Goal: Navigation & Orientation: Find specific page/section

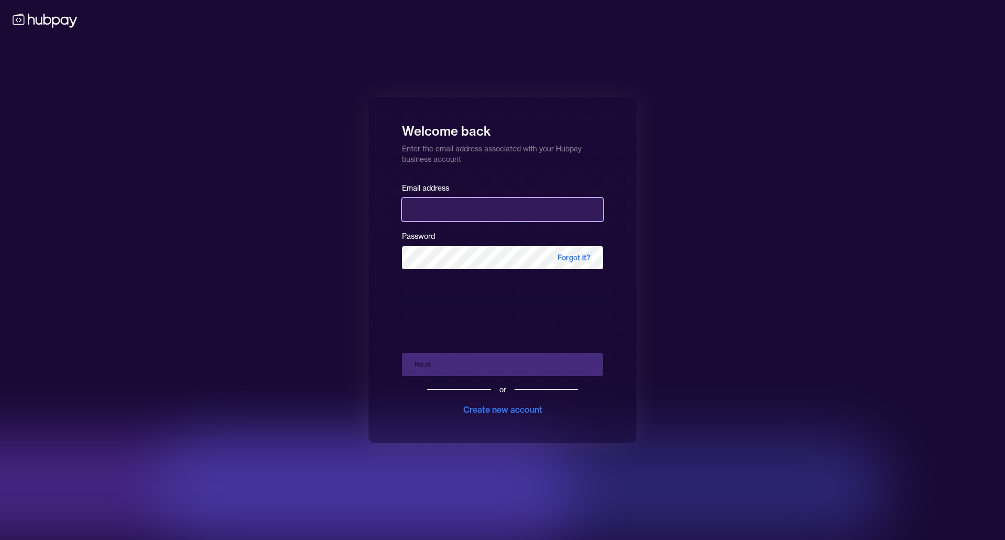
click at [514, 212] on input "email" at bounding box center [502, 209] width 201 height 23
type input "**********"
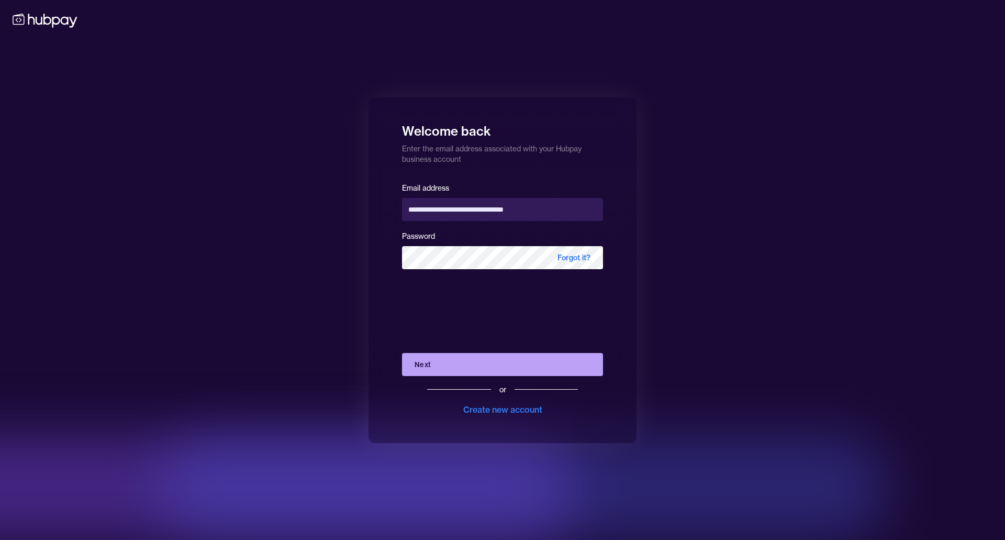
click at [455, 363] on button "Next" at bounding box center [502, 364] width 201 height 23
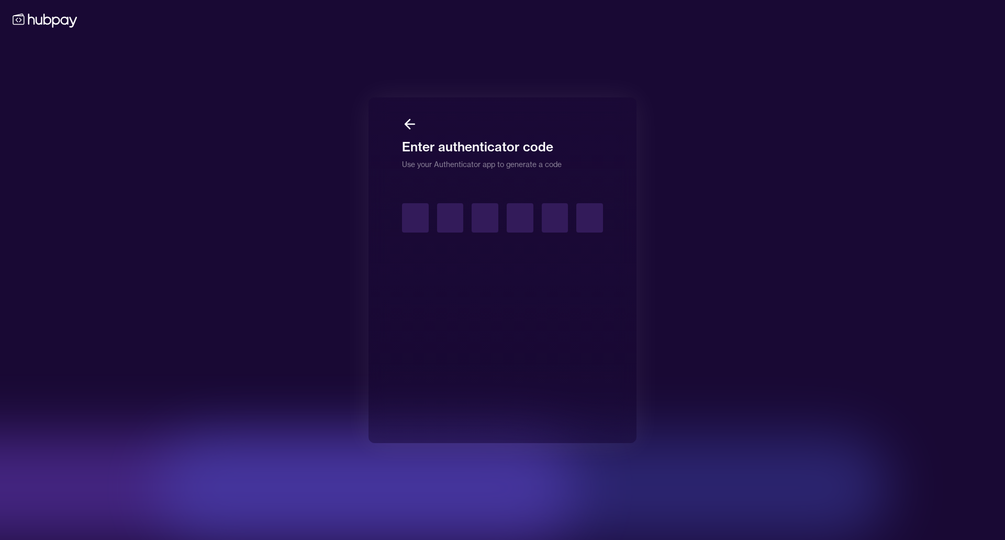
type input "*"
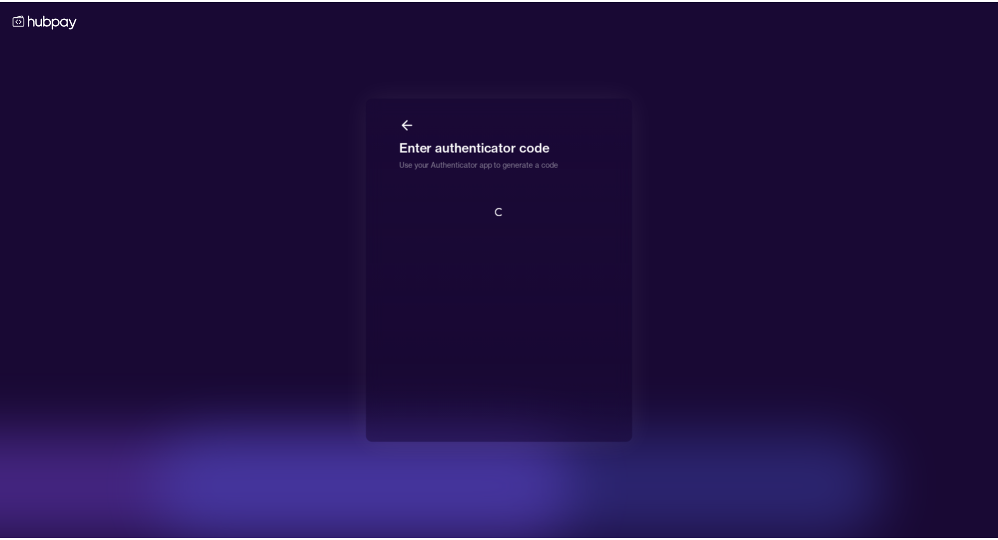
scroll to position [1, 0]
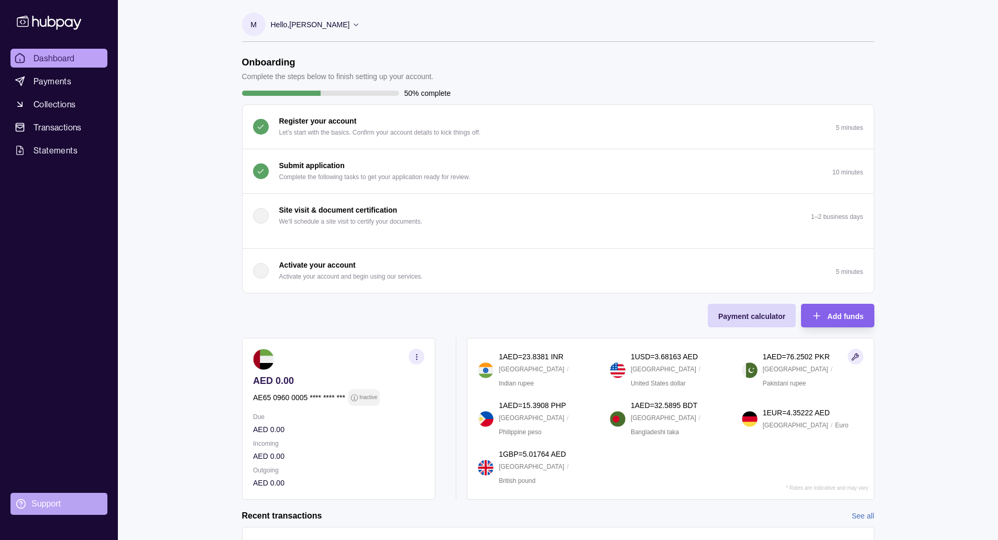
click at [41, 507] on div "Support" at bounding box center [45, 504] width 29 height 12
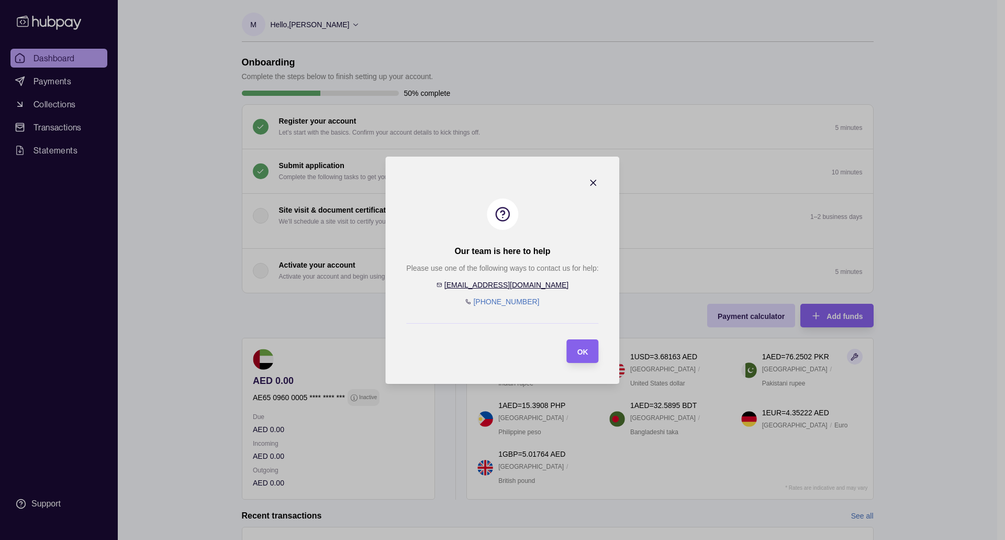
click at [525, 286] on link "[EMAIL_ADDRESS][DOMAIN_NAME]" at bounding box center [507, 285] width 124 height 8
click at [596, 179] on icon "button" at bounding box center [594, 183] width 10 height 10
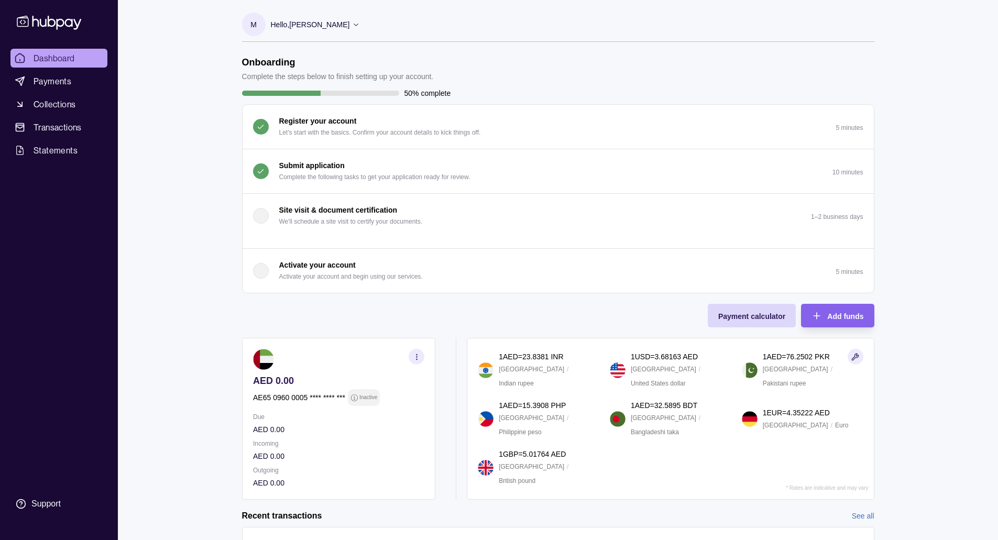
click at [350, 19] on p "Hello, [PERSON_NAME]" at bounding box center [310, 25] width 79 height 12
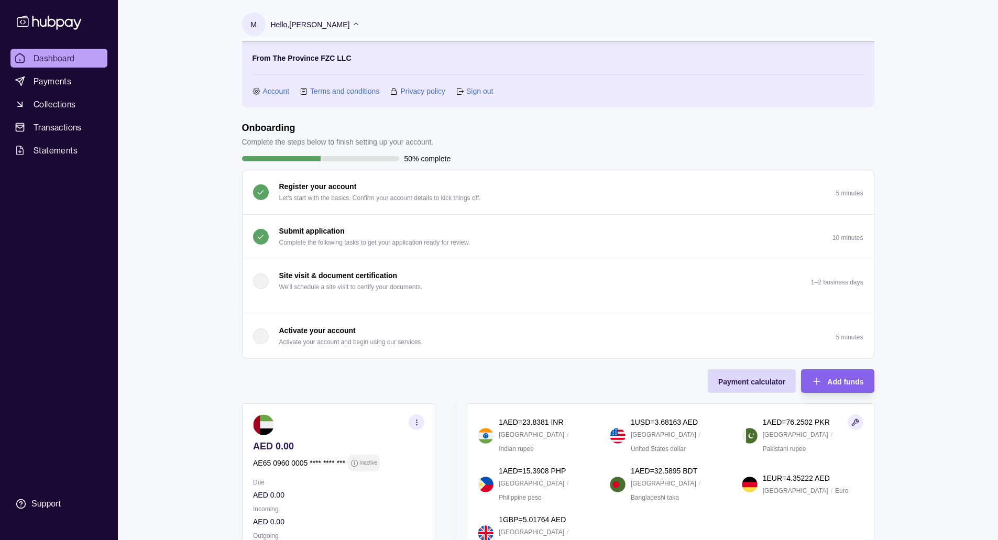
click at [276, 90] on link "Account" at bounding box center [276, 91] width 27 height 12
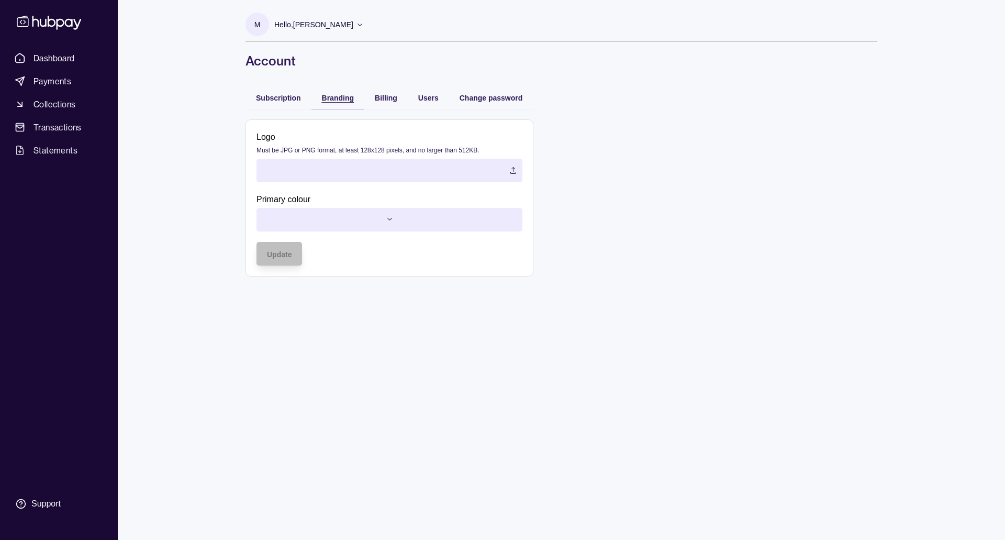
click at [351, 98] on span "Branding" at bounding box center [338, 98] width 32 height 8
click at [392, 98] on span "Billing" at bounding box center [386, 98] width 23 height 8
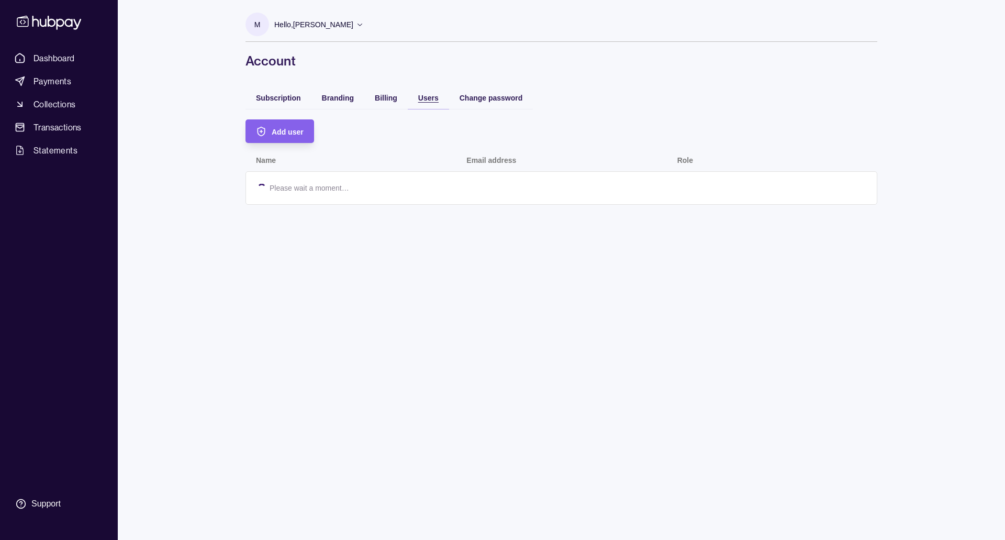
click at [425, 96] on span "Users" at bounding box center [428, 98] width 20 height 8
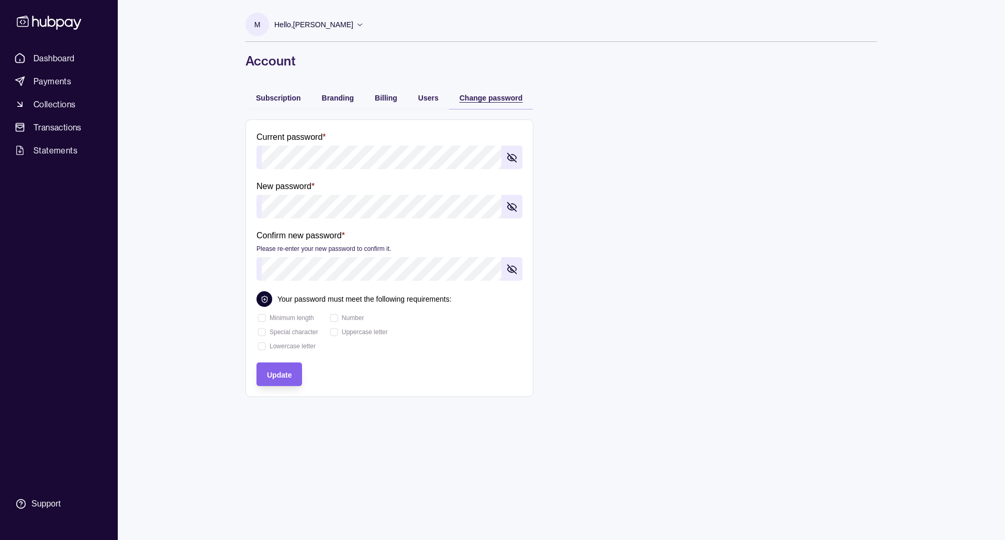
click at [476, 94] on span "Change password" at bounding box center [491, 98] width 63 height 8
click at [278, 96] on span "Subscription" at bounding box center [278, 98] width 45 height 8
click at [478, 96] on span "Change password" at bounding box center [491, 98] width 63 height 8
click at [270, 99] on span "Subscription" at bounding box center [278, 98] width 45 height 8
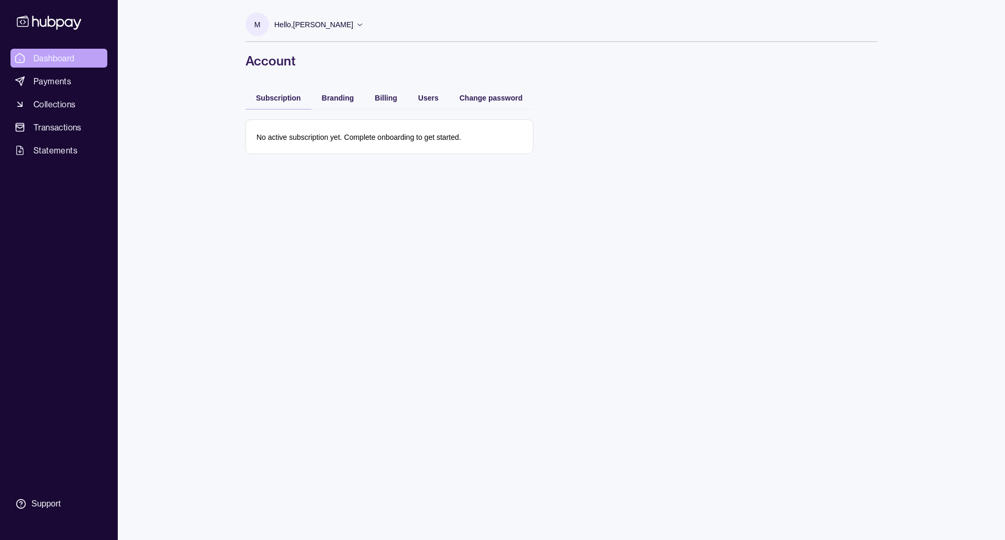
click at [62, 60] on span "Dashboard" at bounding box center [54, 58] width 41 height 13
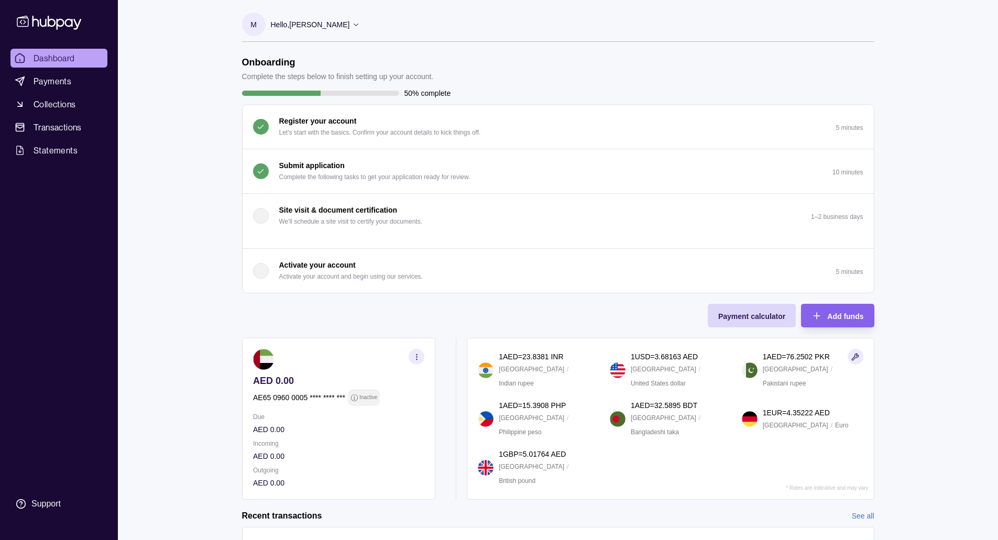
click at [350, 24] on p "Hello, [PERSON_NAME]" at bounding box center [310, 25] width 79 height 12
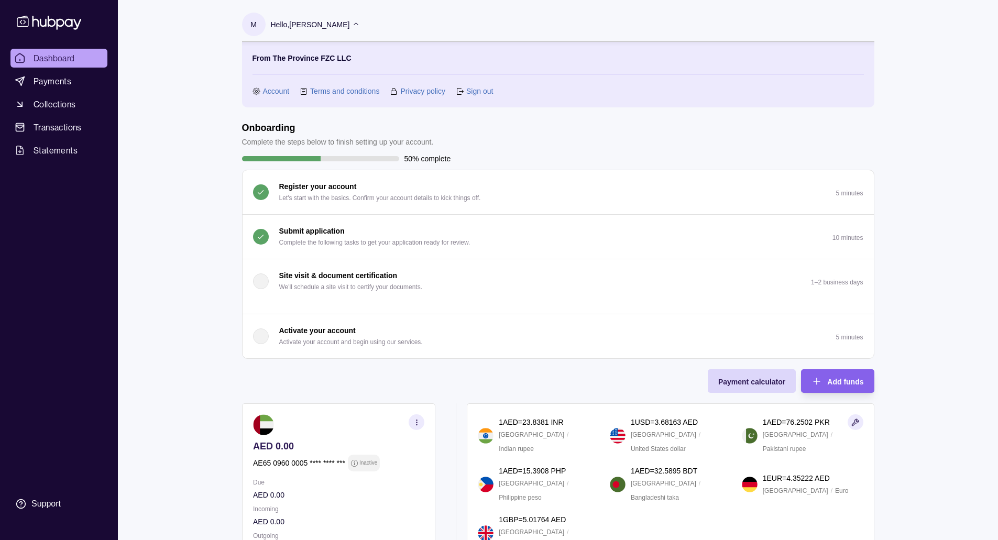
click at [357, 89] on link "Terms and conditions" at bounding box center [344, 91] width 69 height 12
